Goal: Transaction & Acquisition: Purchase product/service

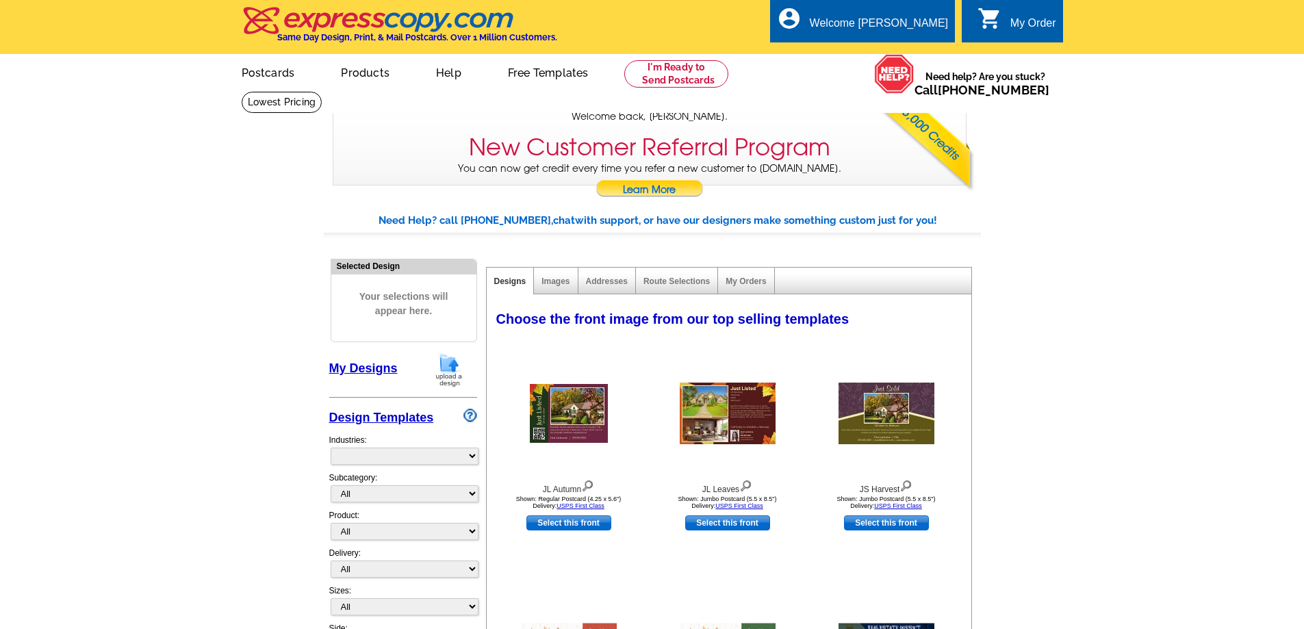
select select "785"
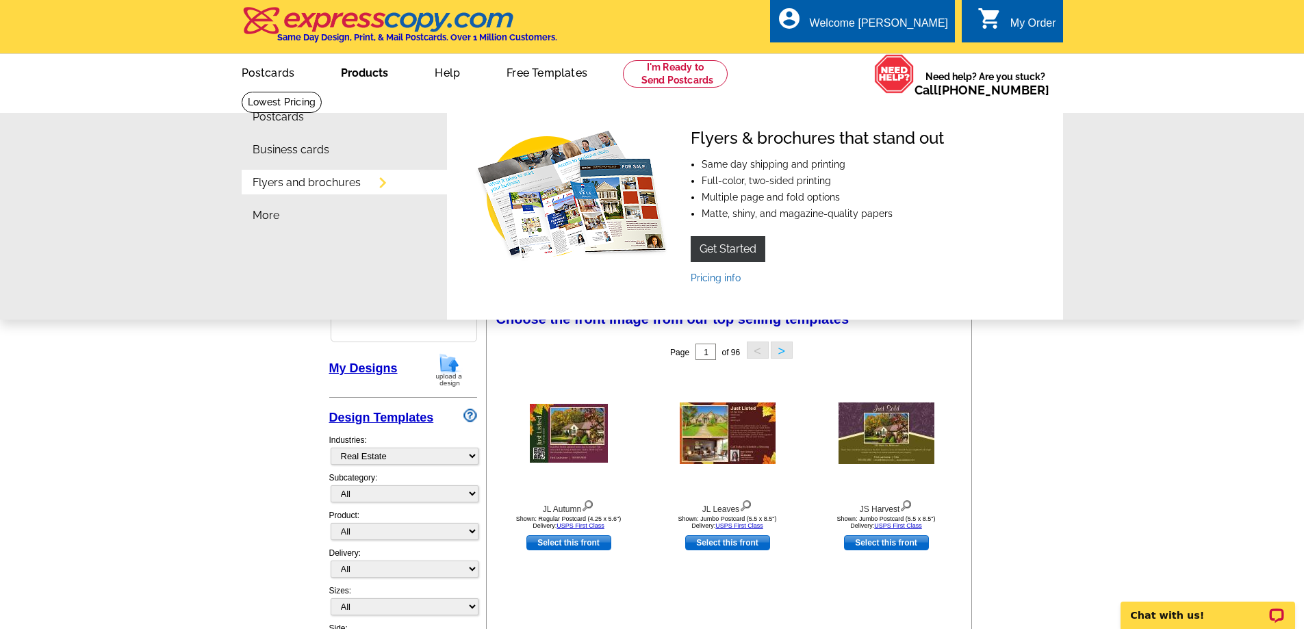
click at [387, 66] on link "Products" at bounding box center [364, 71] width 91 height 32
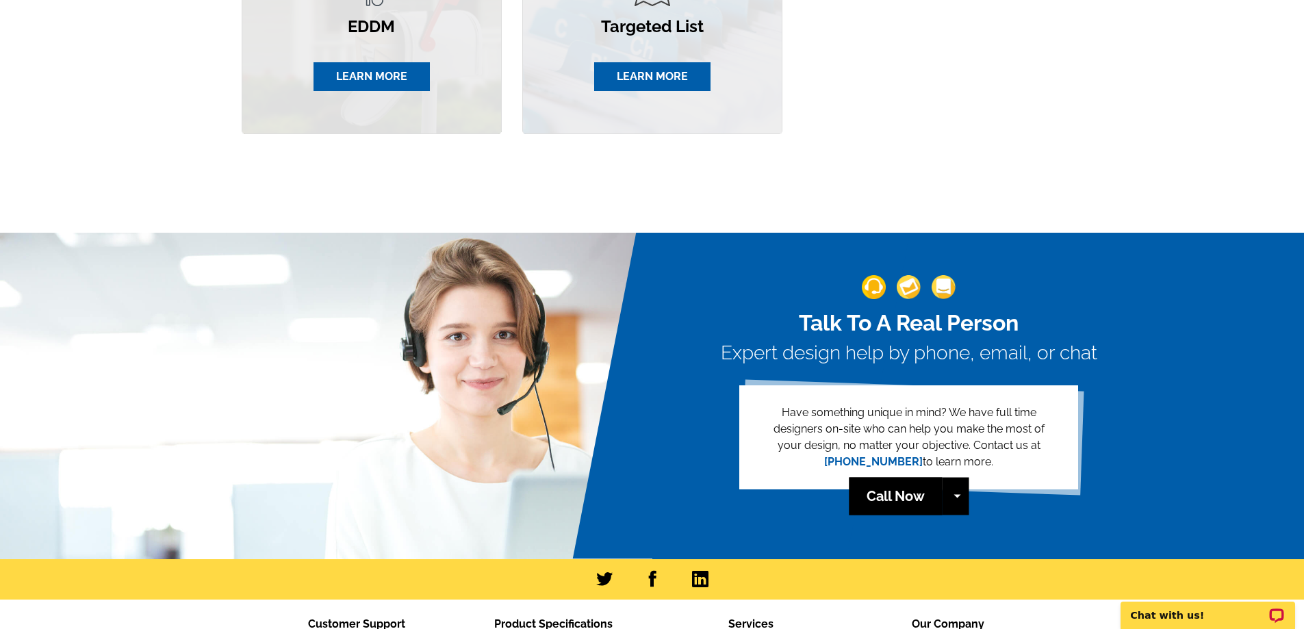
scroll to position [1233, 0]
